Goal: Information Seeking & Learning: Learn about a topic

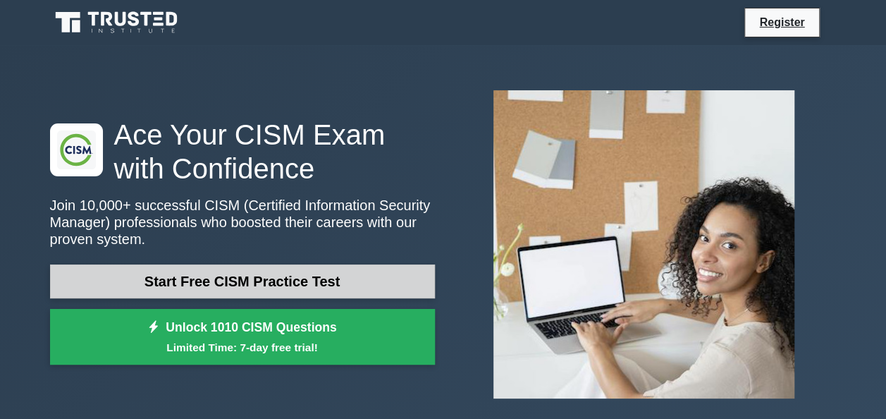
click at [289, 282] on link "Start Free CISM Practice Test" at bounding box center [242, 281] width 385 height 34
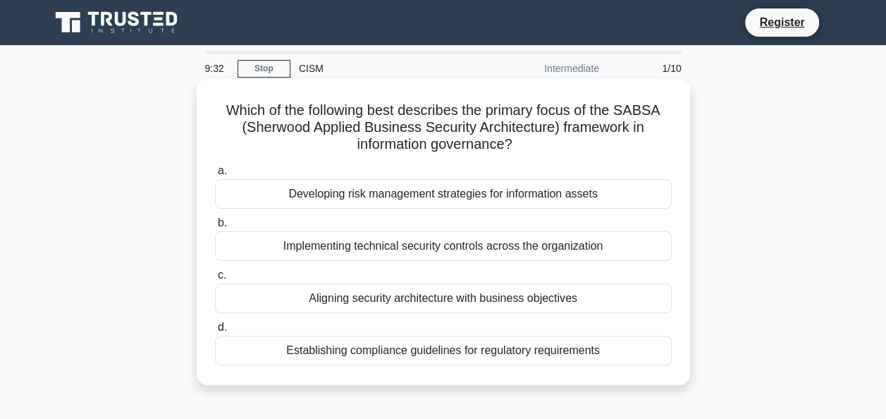
click at [420, 348] on div "Establishing compliance guidelines for regulatory requirements" at bounding box center [443, 351] width 457 height 30
click at [215, 332] on input "d. Establishing compliance guidelines for regulatory requirements" at bounding box center [215, 327] width 0 height 9
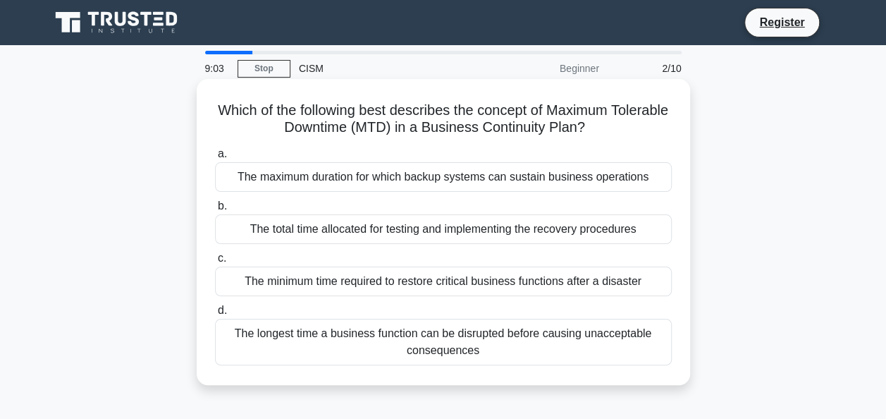
click at [440, 341] on div "The longest time a business function can be disrupted before causing unacceptab…" at bounding box center [443, 342] width 457 height 47
click at [215, 315] on input "d. The longest time a business function can be disrupted before causing unaccep…" at bounding box center [215, 310] width 0 height 9
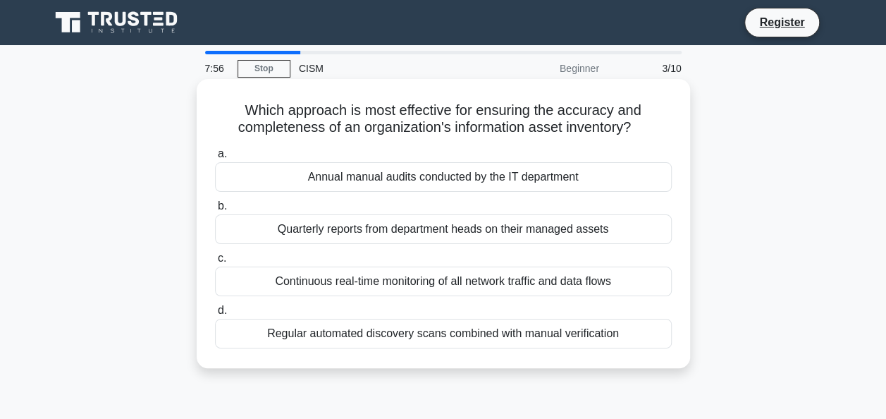
click at [446, 283] on div "Continuous real-time monitoring of all network traffic and data flows" at bounding box center [443, 281] width 457 height 30
click at [215, 263] on input "c. Continuous real-time monitoring of all network traffic and data flows" at bounding box center [215, 258] width 0 height 9
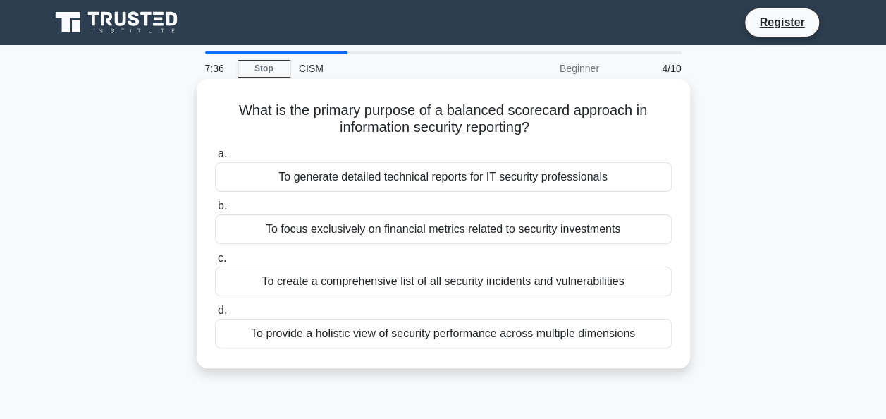
click at [472, 339] on div "To provide a holistic view of security performance across multiple dimensions" at bounding box center [443, 334] width 457 height 30
click at [215, 315] on input "d. To provide a holistic view of security performance across multiple dimensions" at bounding box center [215, 310] width 0 height 9
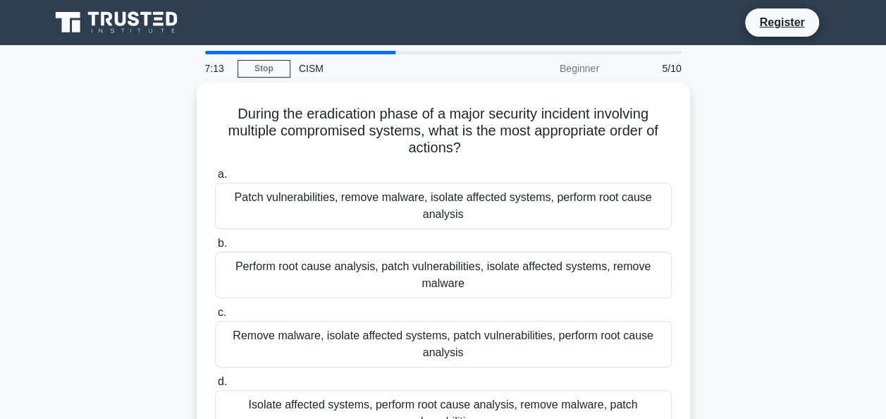
click at [472, 339] on div "Remove malware, isolate affected systems, patch vulnerabilities, perform root c…" at bounding box center [443, 344] width 457 height 47
click at [215, 317] on input "c. Remove malware, isolate affected systems, patch vulnerabilities, perform roo…" at bounding box center [215, 312] width 0 height 9
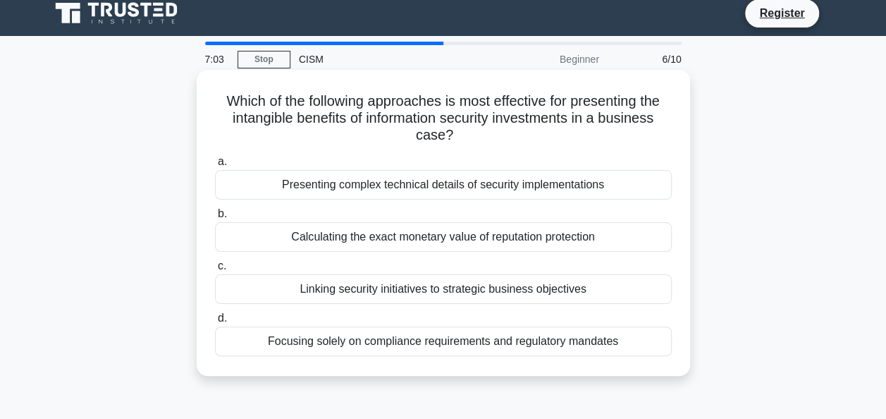
scroll to position [8, 0]
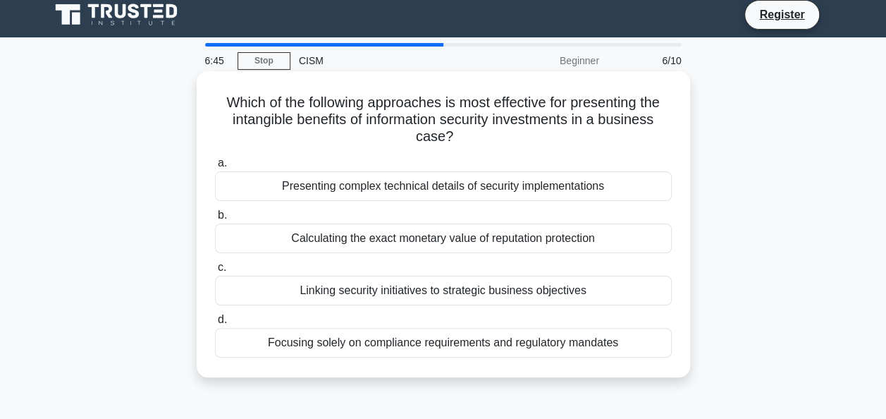
click at [519, 288] on div "Linking security initiatives to strategic business objectives" at bounding box center [443, 291] width 457 height 30
click at [215, 272] on input "c. Linking security initiatives to strategic business objectives" at bounding box center [215, 267] width 0 height 9
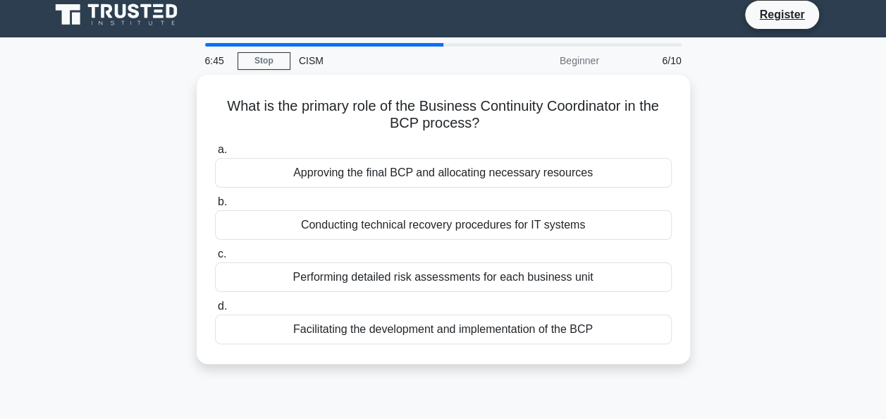
scroll to position [0, 0]
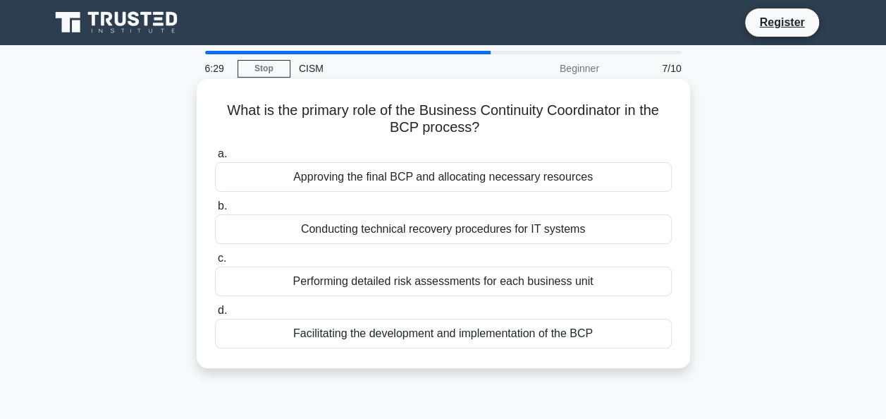
click at [582, 336] on div "Facilitating the development and implementation of the BCP" at bounding box center [443, 334] width 457 height 30
click at [215, 315] on input "d. Facilitating the development and implementation of the BCP" at bounding box center [215, 310] width 0 height 9
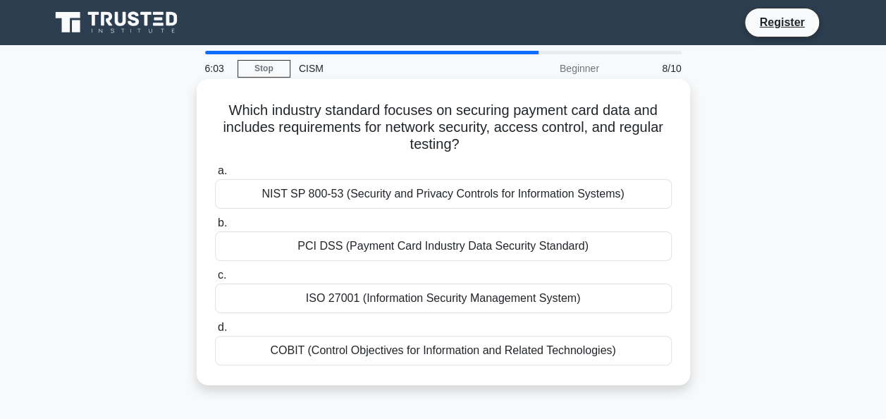
click at [464, 193] on div "NIST SP 800-53 (Security and Privacy Controls for Information Systems)" at bounding box center [443, 194] width 457 height 30
click at [215, 176] on input "a. NIST SP 800-53 (Security and Privacy Controls for Information Systems)" at bounding box center [215, 170] width 0 height 9
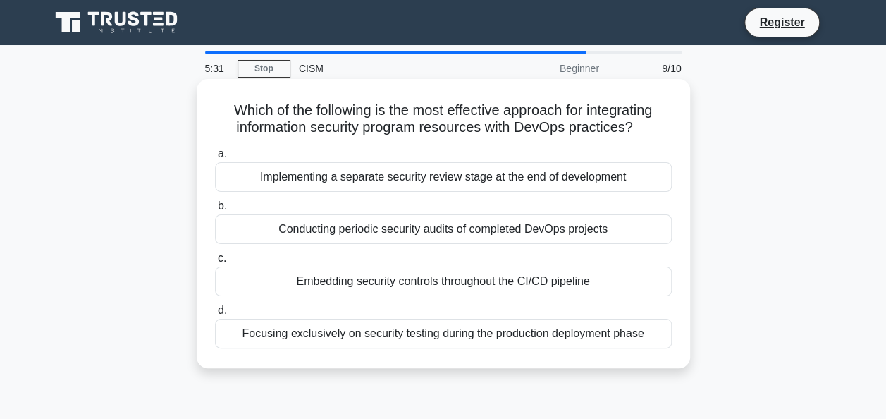
click at [455, 181] on div "Implementing a separate security review stage at the end of development" at bounding box center [443, 177] width 457 height 30
click at [215, 159] on input "a. Implementing a separate security review stage at the end of development" at bounding box center [215, 153] width 0 height 9
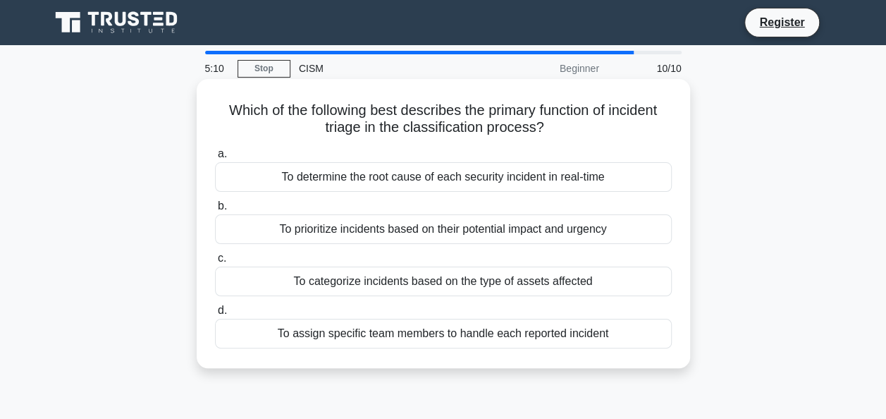
click at [571, 229] on div "To prioritize incidents based on their potential impact and urgency" at bounding box center [443, 229] width 457 height 30
click at [215, 211] on input "b. To prioritize incidents based on their potential impact and urgency" at bounding box center [215, 206] width 0 height 9
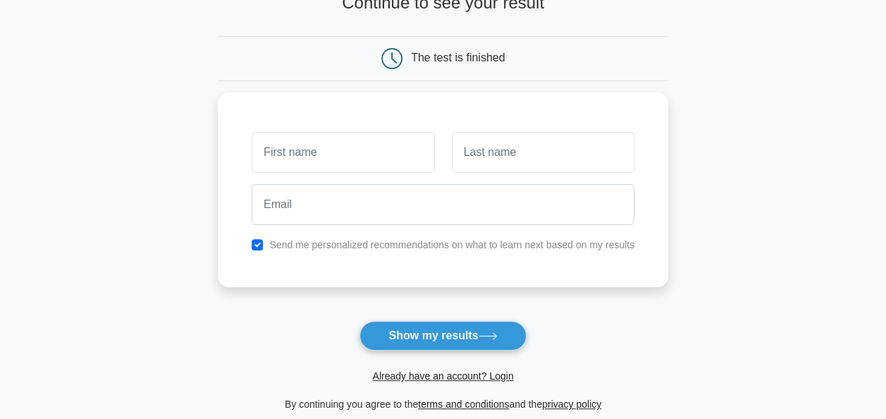
scroll to position [107, 0]
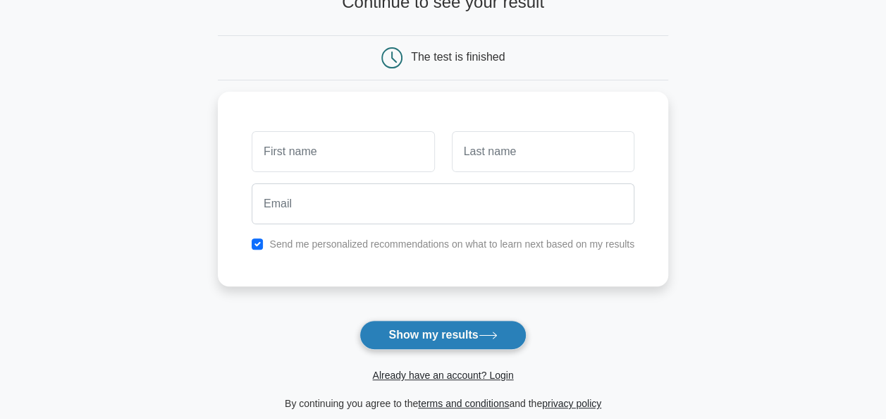
click at [440, 331] on button "Show my results" at bounding box center [443, 335] width 166 height 30
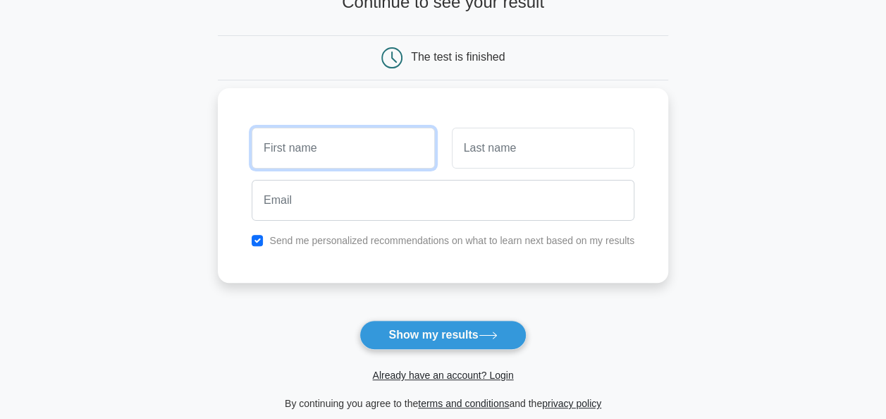
drag, startPoint x: 440, startPoint y: 331, endPoint x: 348, endPoint y: 153, distance: 200.5
click at [348, 153] on input "text" at bounding box center [343, 148] width 183 height 41
type input "AA"
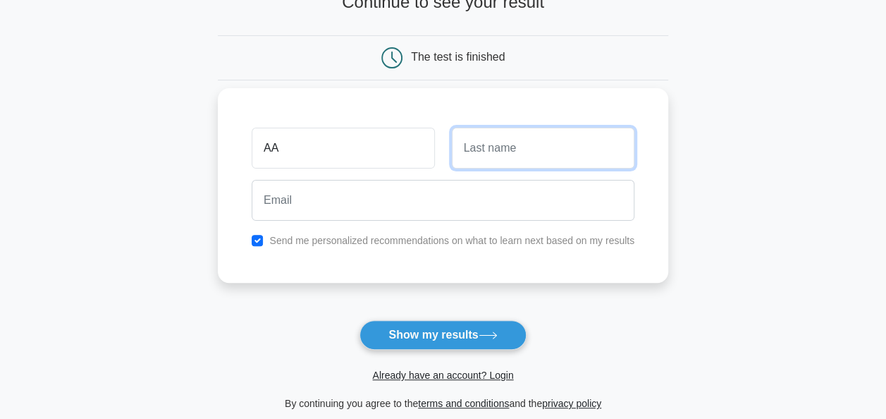
click at [506, 149] on input "text" at bounding box center [543, 148] width 183 height 41
type input "BB"
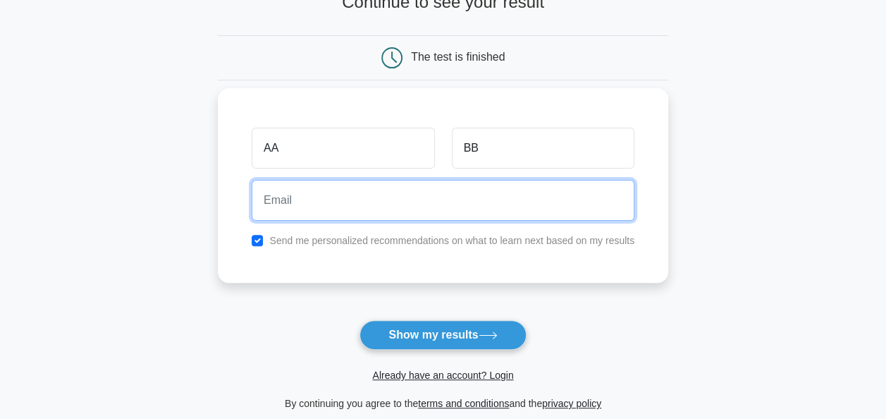
click at [342, 192] on input "email" at bounding box center [443, 200] width 383 height 41
type input "Tatios1750@gmail.com"
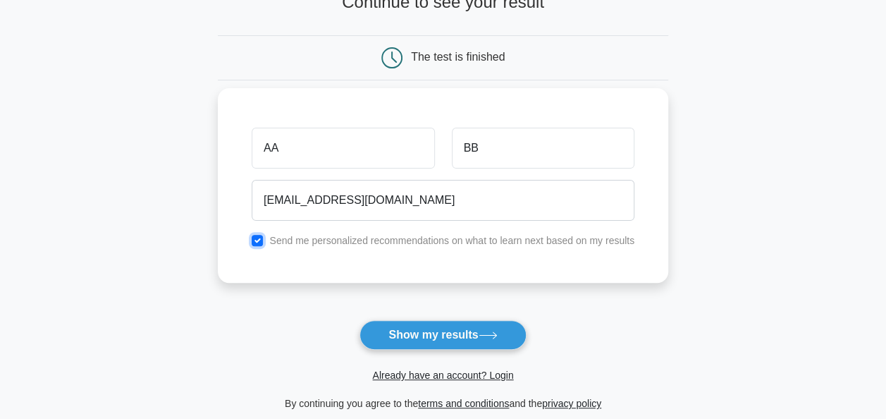
click at [257, 235] on input "checkbox" at bounding box center [257, 240] width 11 height 11
checkbox input "false"
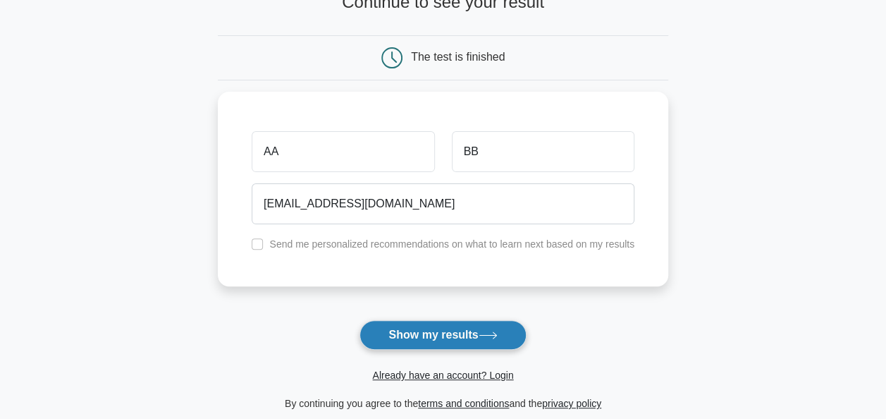
click at [460, 326] on button "Show my results" at bounding box center [443, 335] width 166 height 30
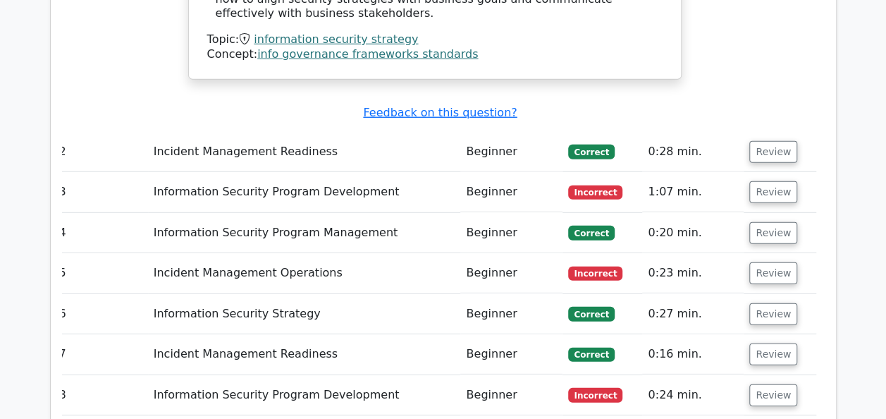
scroll to position [1920, 0]
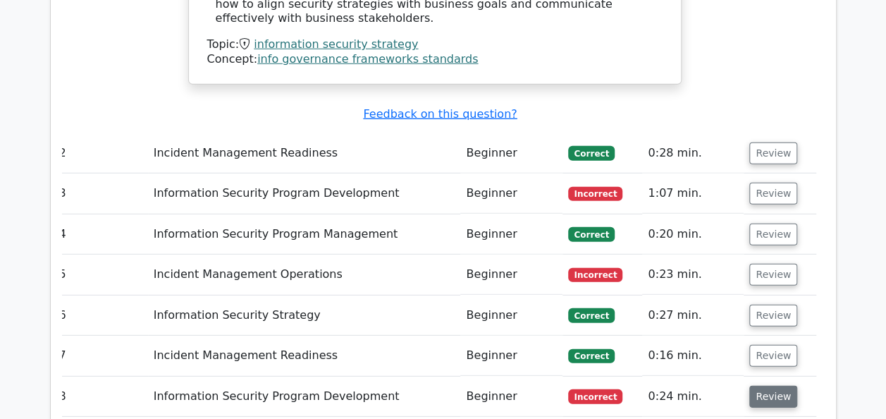
click at [774, 386] on button "Review" at bounding box center [773, 397] width 48 height 22
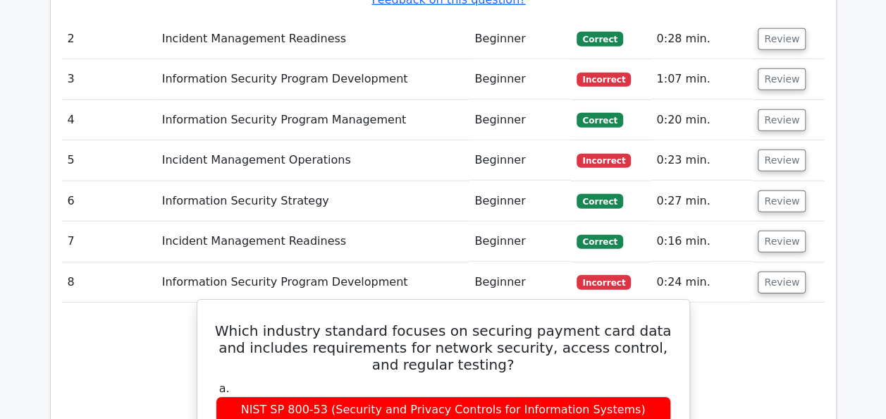
scroll to position [2033, 0]
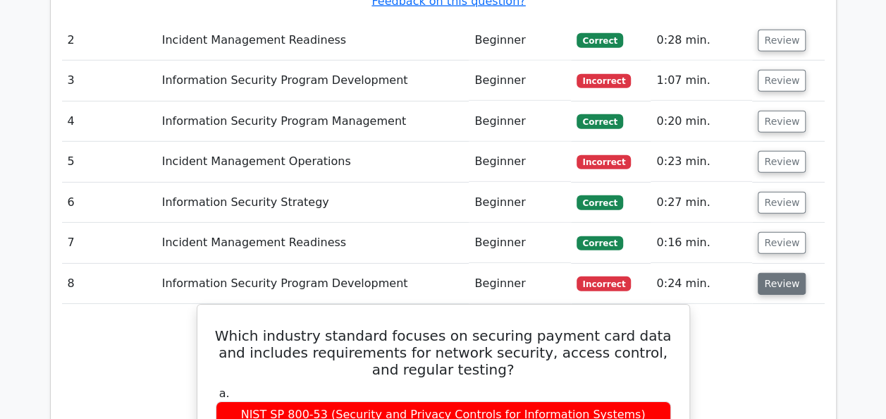
click at [783, 273] on button "Review" at bounding box center [782, 284] width 48 height 22
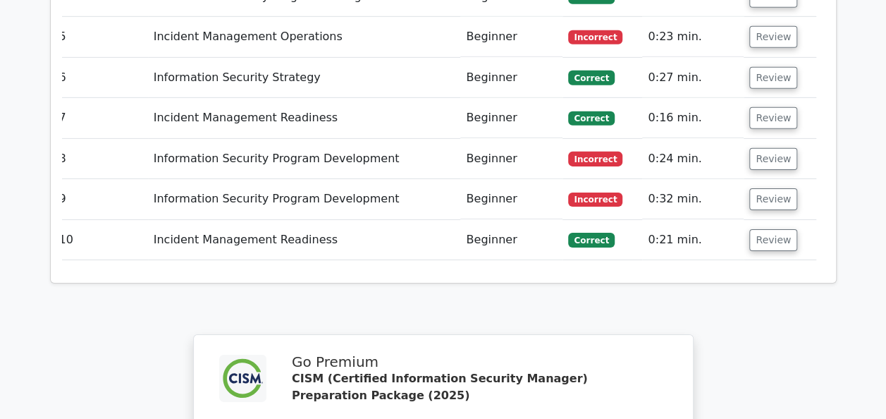
scroll to position [2159, 0]
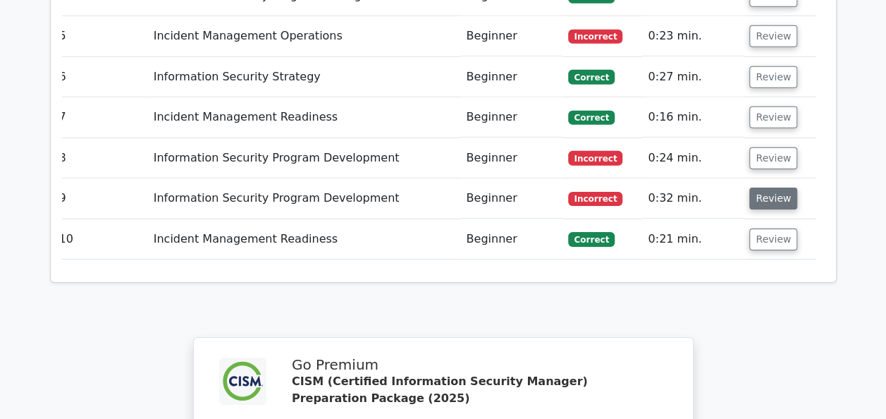
click at [772, 188] on button "Review" at bounding box center [773, 199] width 48 height 22
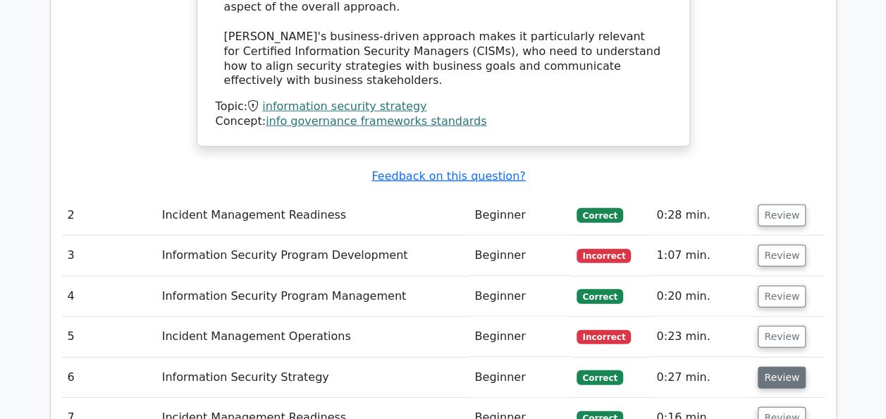
scroll to position [1857, 0]
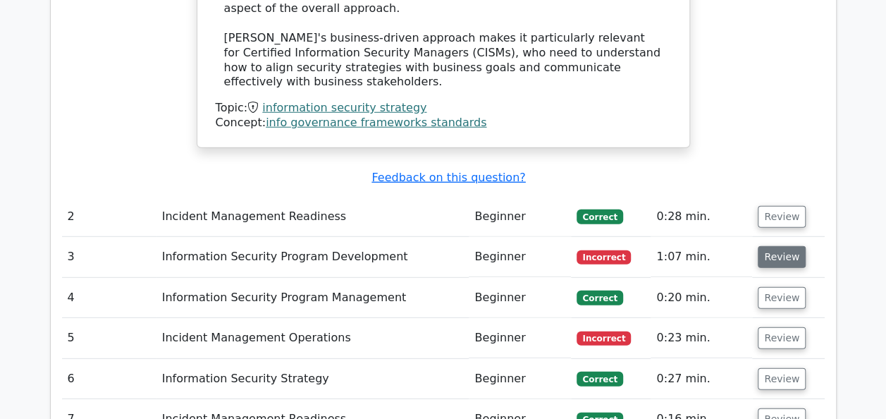
click at [782, 246] on button "Review" at bounding box center [782, 257] width 48 height 22
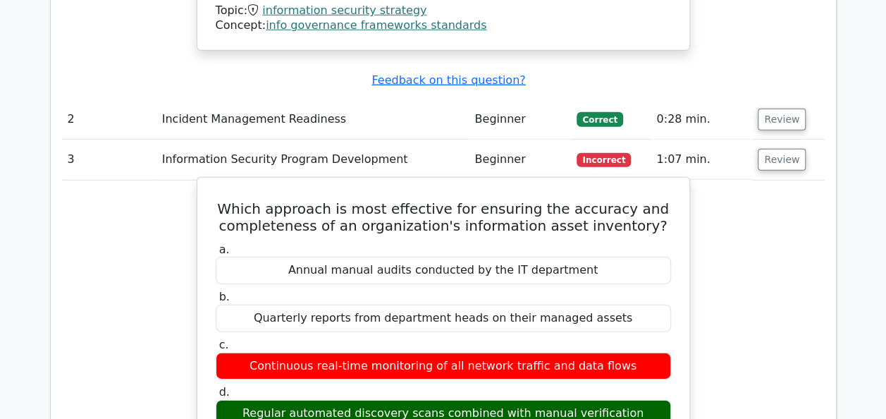
scroll to position [0, 8]
